Goal: Task Accomplishment & Management: Manage account settings

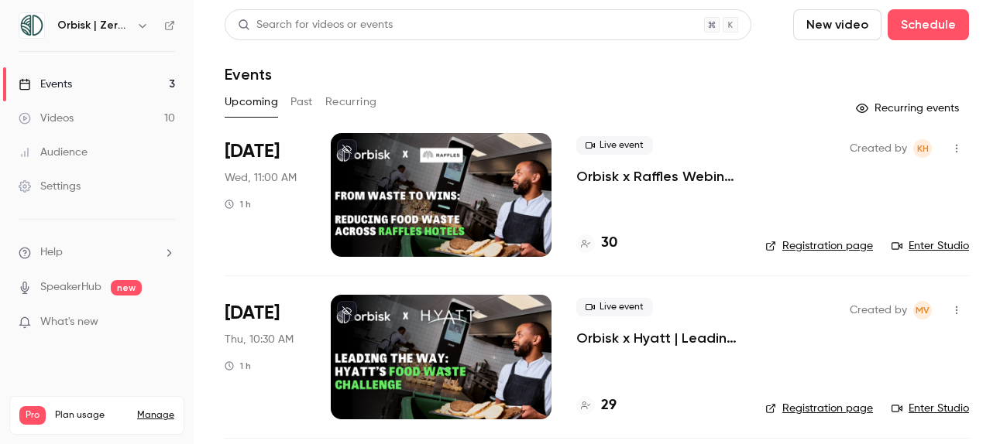
click at [636, 181] on p "Orbisk x Raffles Webinar | From Waste to Wins: Reducing Food Waste Across Raffl…" at bounding box center [658, 176] width 164 height 19
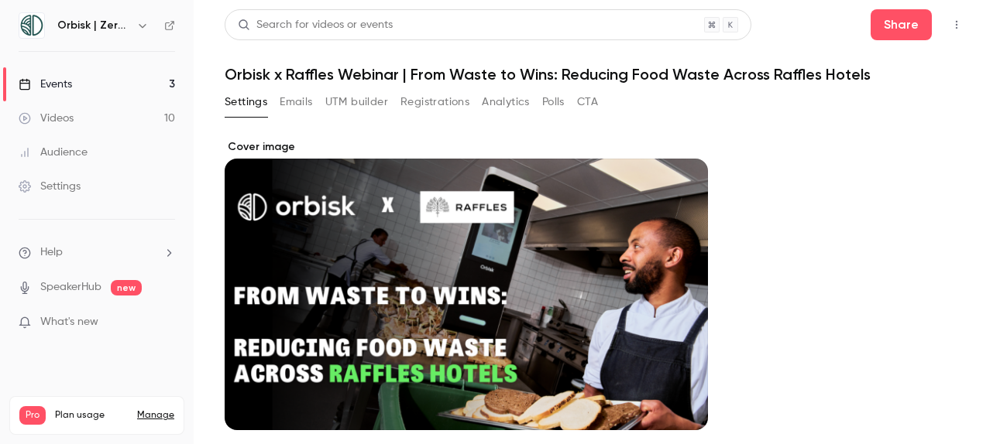
click at [447, 101] on button "Registrations" at bounding box center [434, 102] width 69 height 25
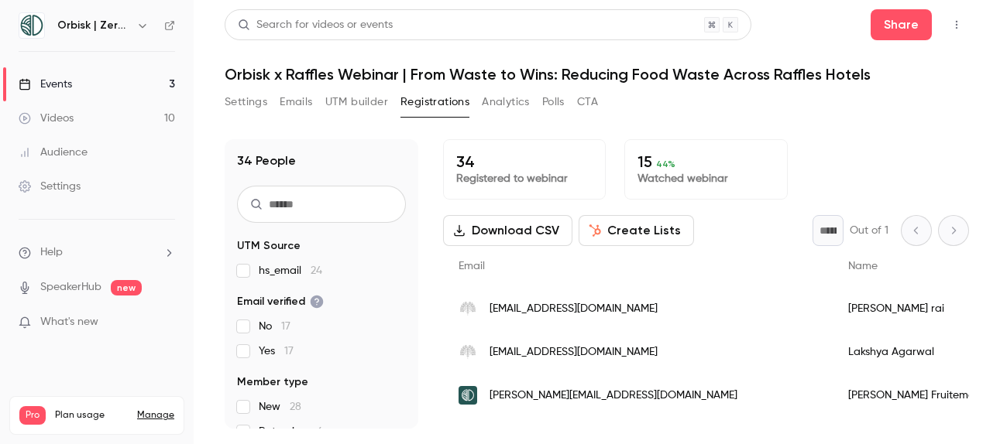
click at [657, 234] on button "Create Lists" at bounding box center [635, 230] width 115 height 31
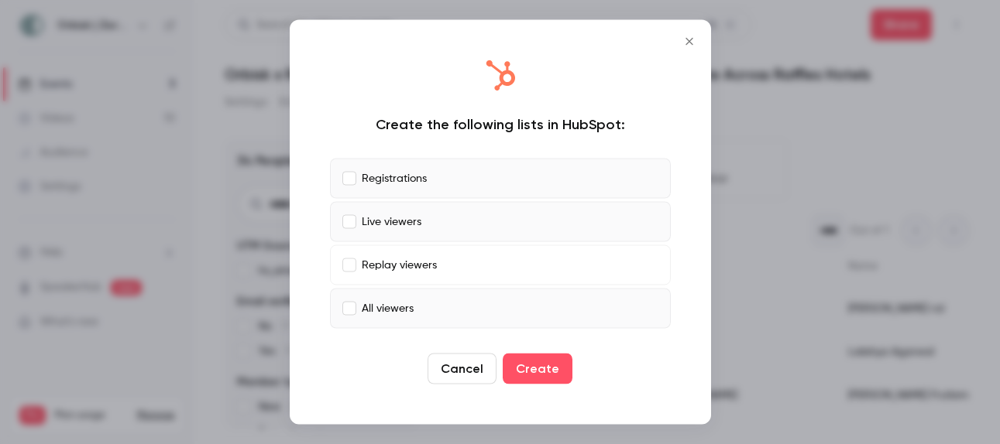
click at [351, 229] on label "Live viewers" at bounding box center [500, 222] width 341 height 40
click at [541, 368] on button "Create" at bounding box center [537, 369] width 70 height 31
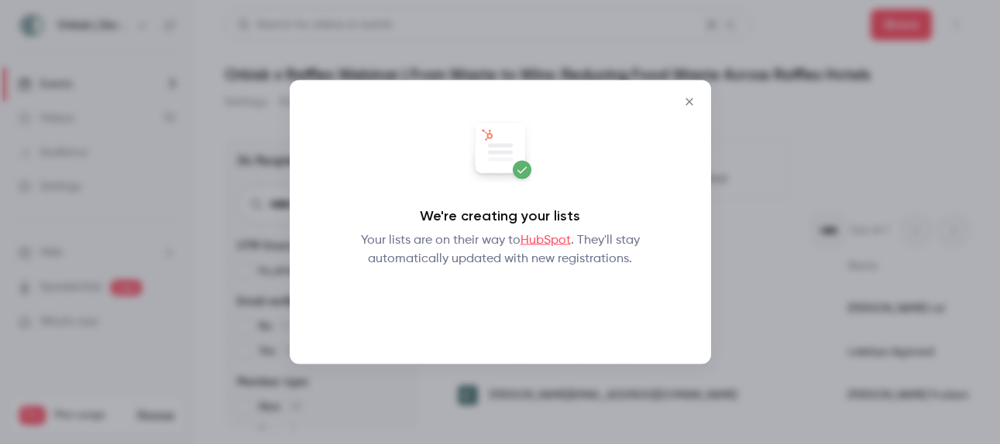
click at [509, 310] on button "Okay" at bounding box center [500, 308] width 57 height 31
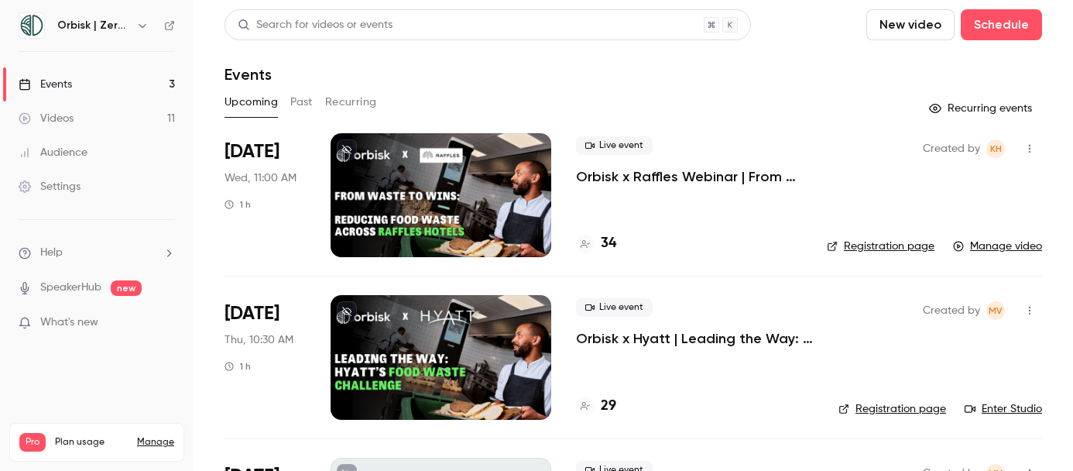
click at [681, 173] on p "Orbisk x Raffles Webinar | From Waste to Wins: Reducing Food Waste Across Raffl…" at bounding box center [689, 176] width 226 height 19
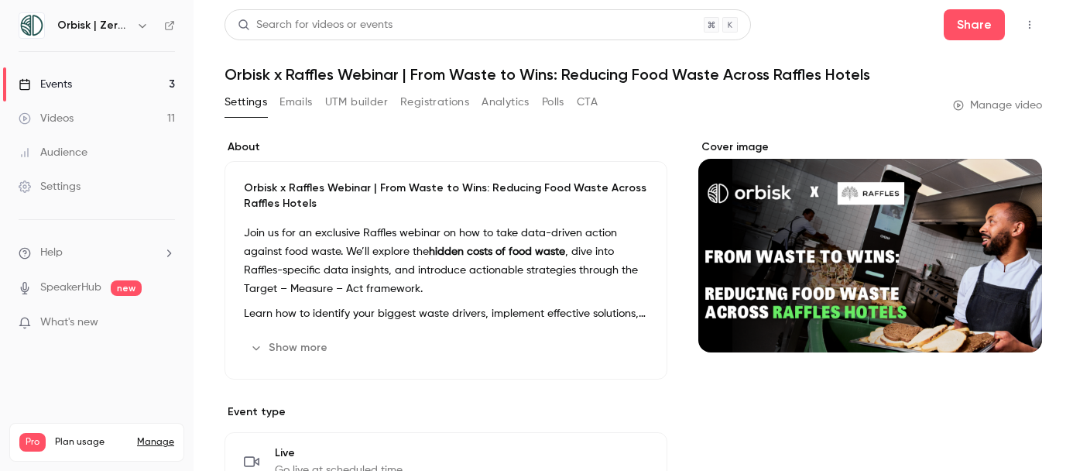
click at [1017, 106] on link "Manage video" at bounding box center [997, 105] width 89 height 15
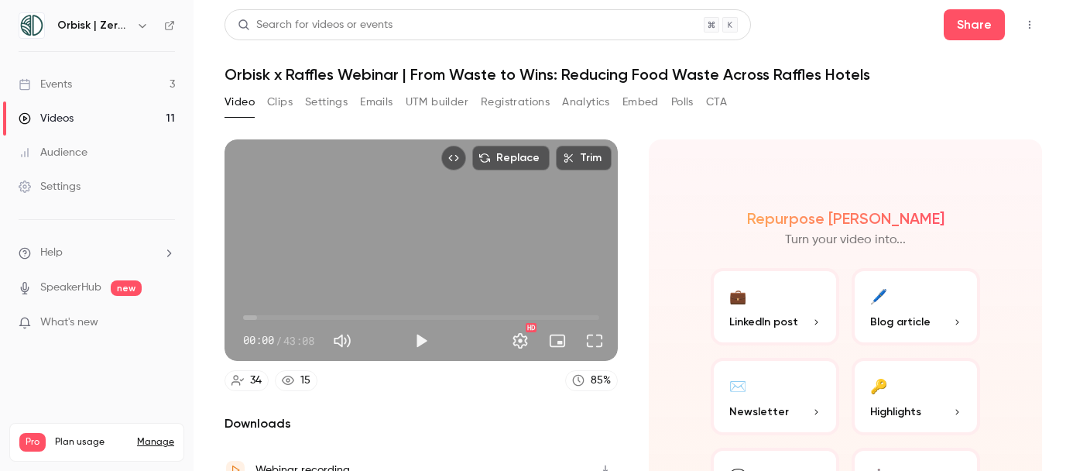
click at [519, 103] on button "Registrations" at bounding box center [515, 102] width 69 height 25
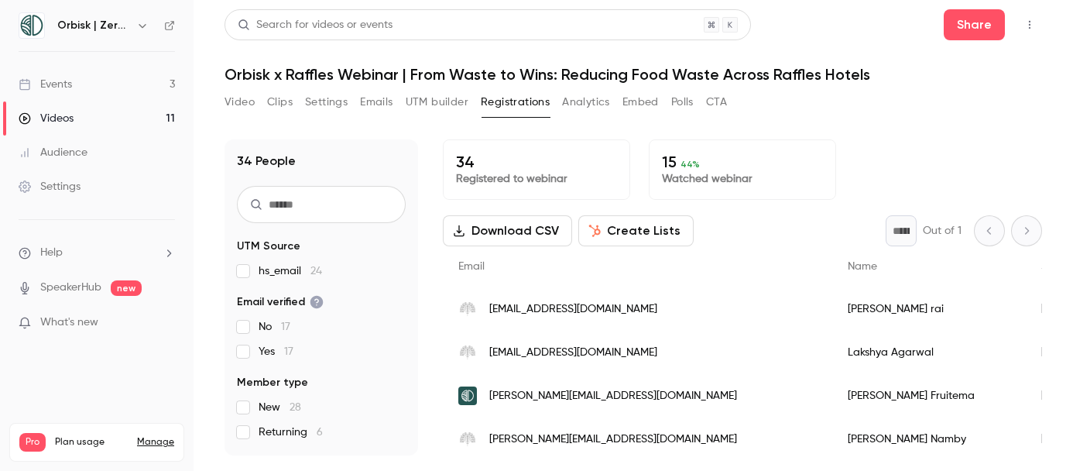
click at [596, 109] on button "Analytics" at bounding box center [586, 102] width 48 height 25
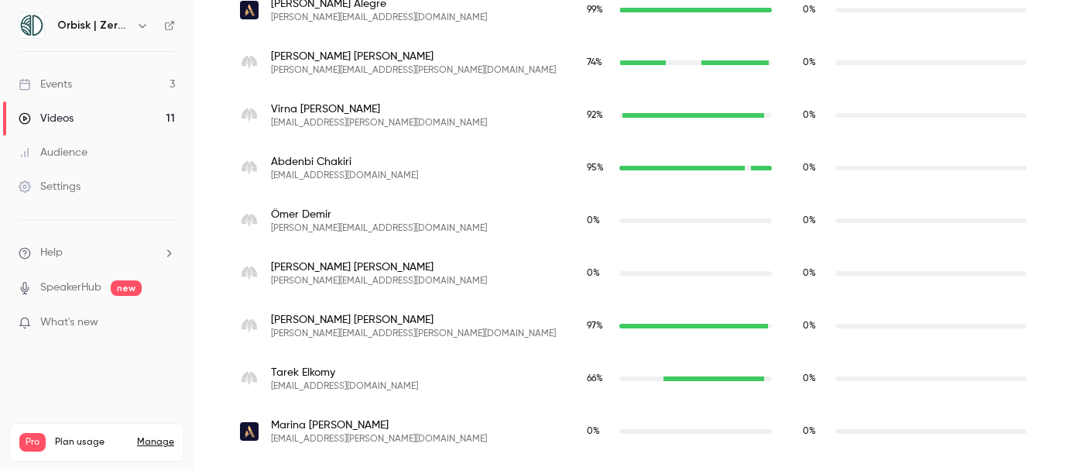
scroll to position [481, 0]
